Goal: Information Seeking & Learning: Learn about a topic

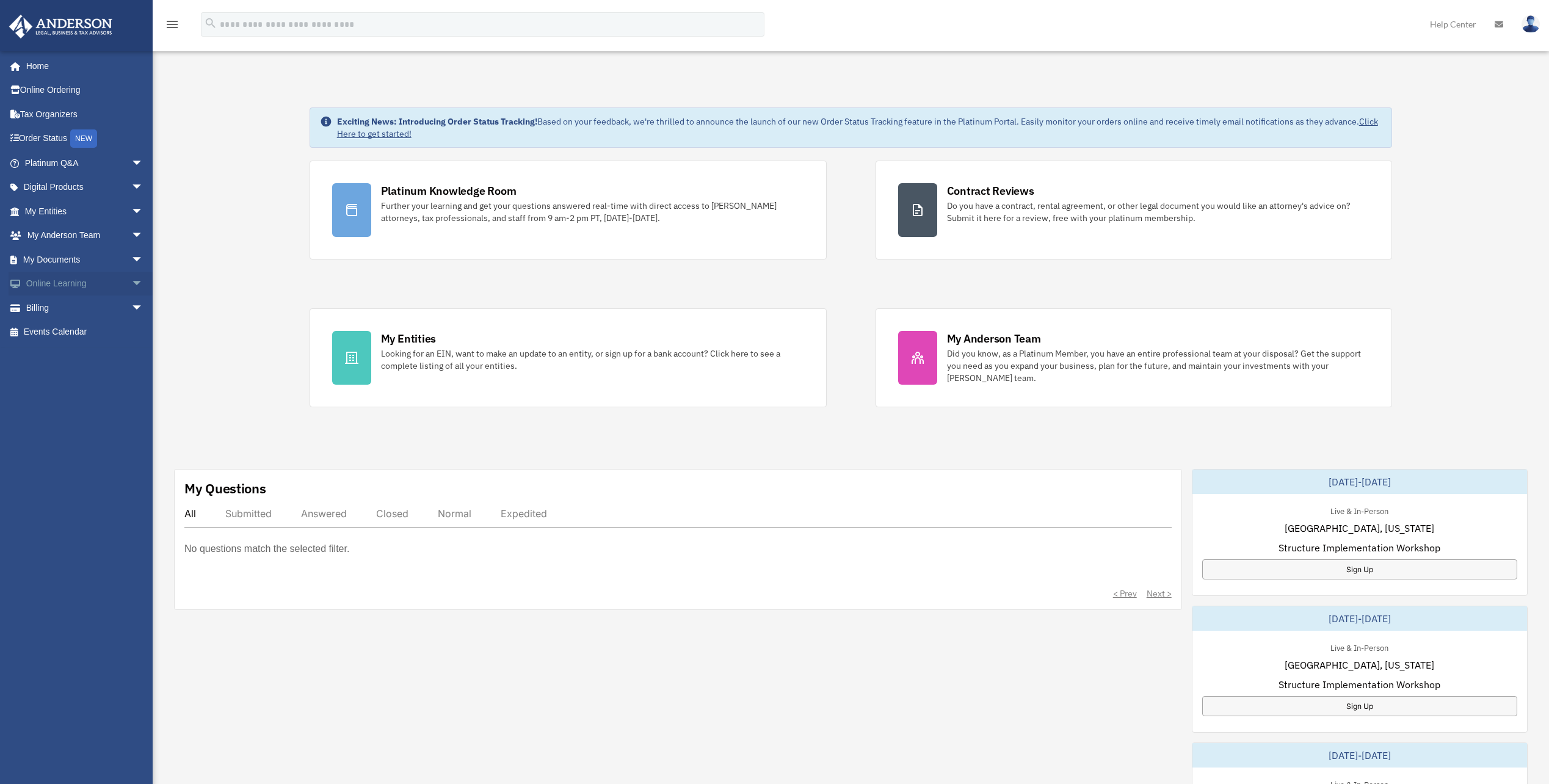
click at [131, 281] on span "arrow_drop_down" at bounding box center [143, 284] width 24 height 25
click at [131, 189] on span "arrow_drop_down" at bounding box center [143, 188] width 24 height 25
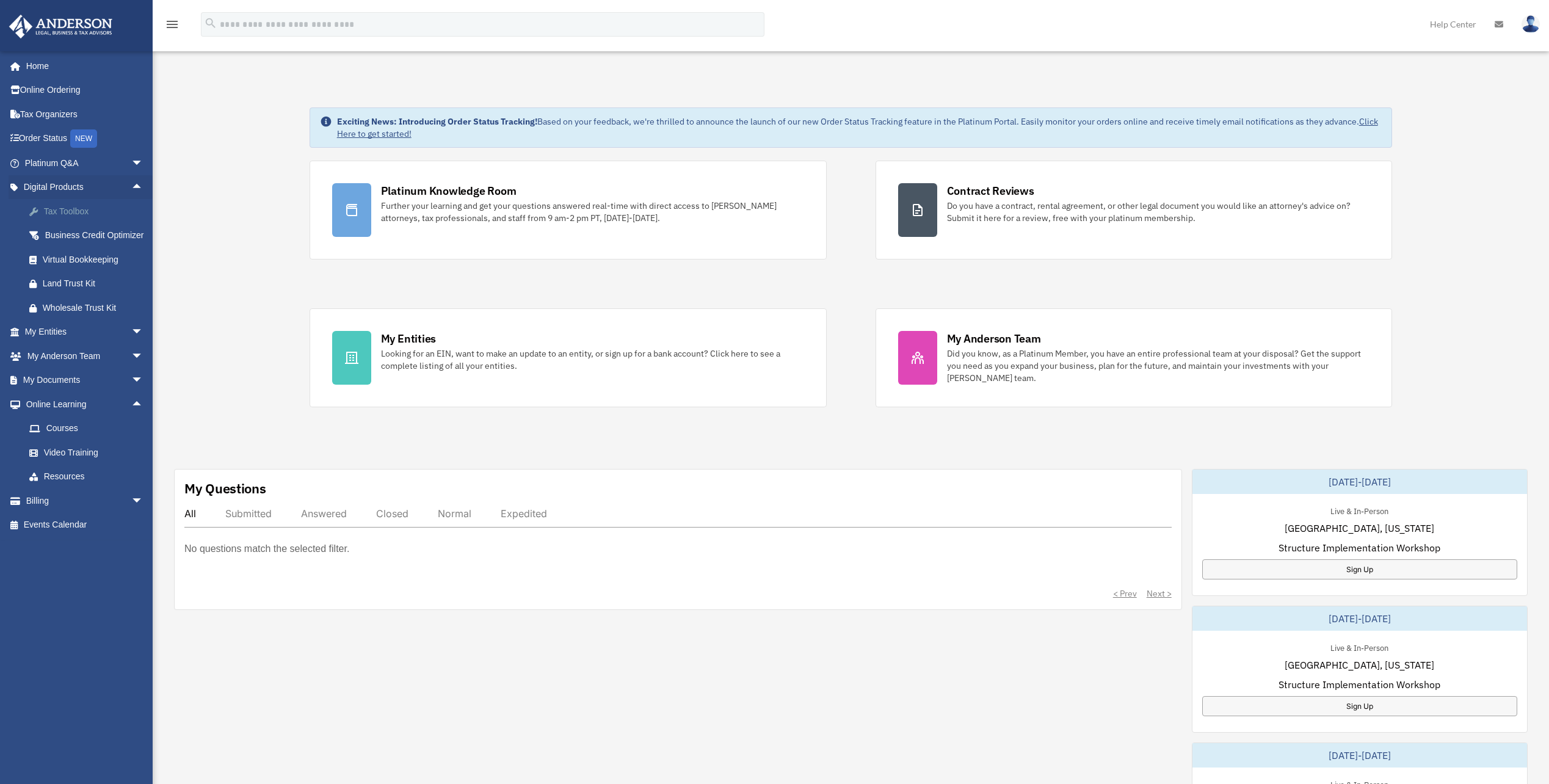
click at [90, 213] on div "Tax Toolbox" at bounding box center [95, 211] width 104 height 15
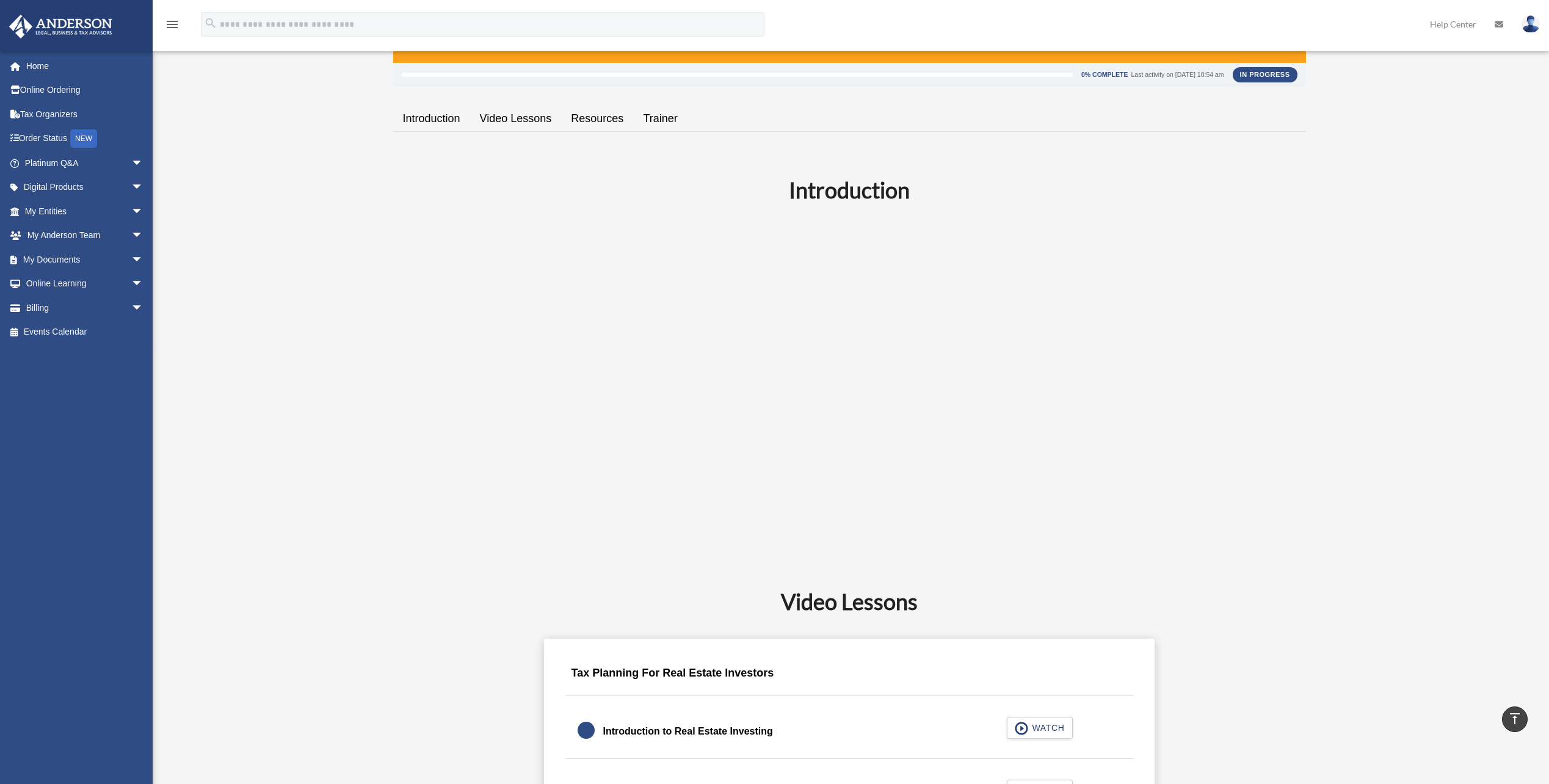
scroll to position [183, 0]
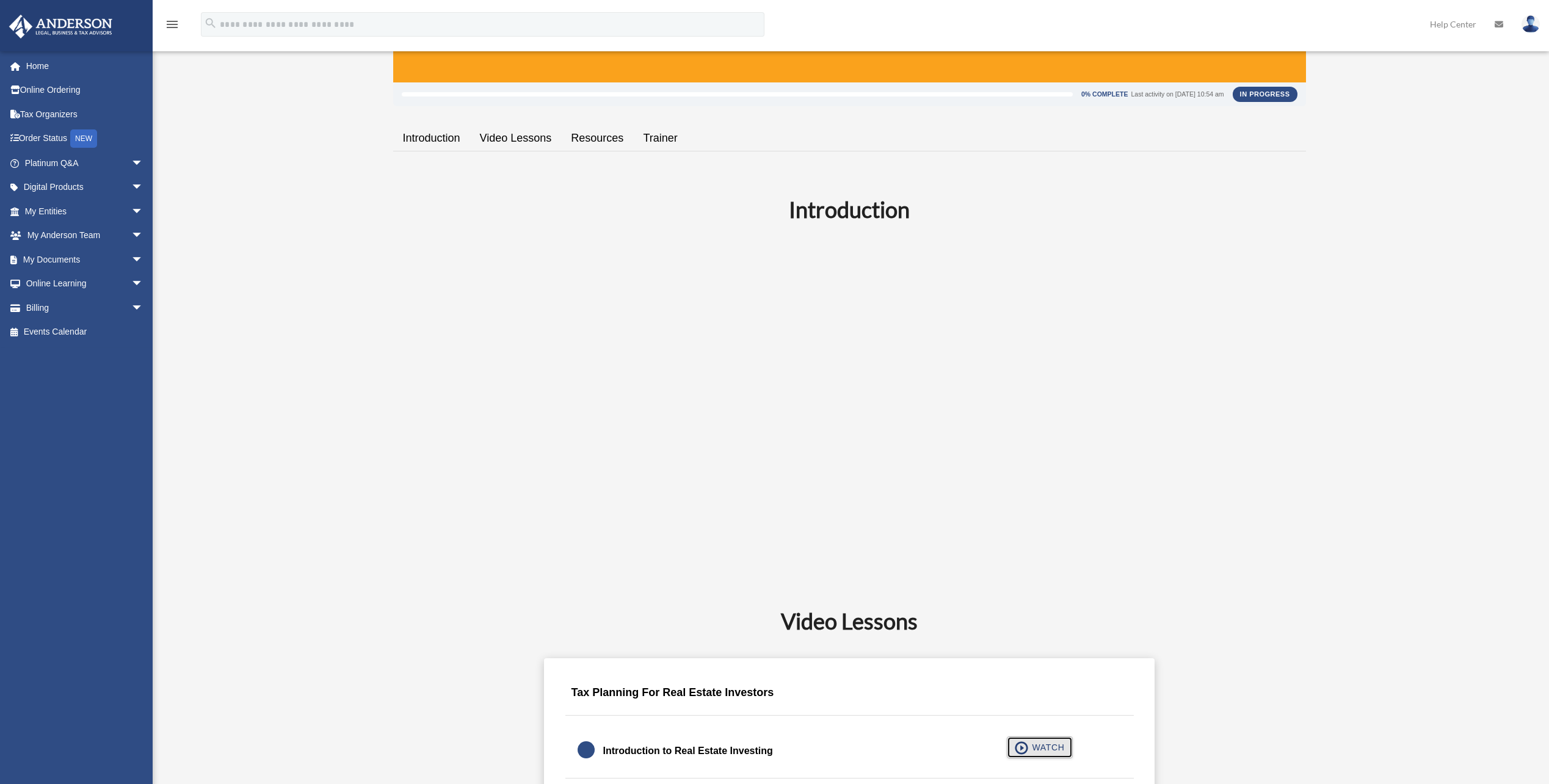
click at [1032, 752] on span "WATCH" at bounding box center [1046, 747] width 36 height 13
